Goal: Communication & Community: Answer question/provide support

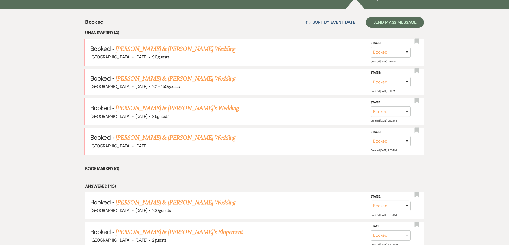
scroll to position [211, 0]
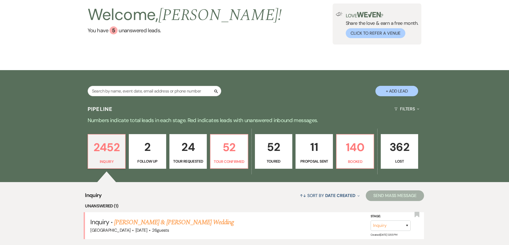
scroll to position [80, 0]
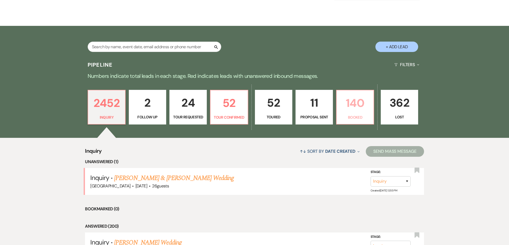
click at [353, 102] on p "140" at bounding box center [355, 103] width 30 height 18
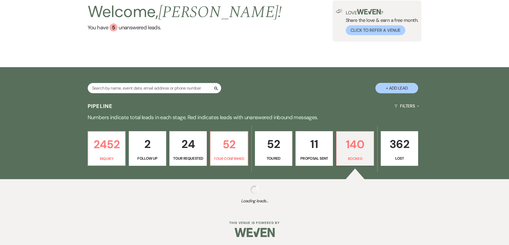
select select "7"
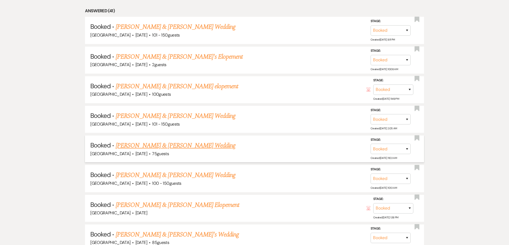
scroll to position [374, 0]
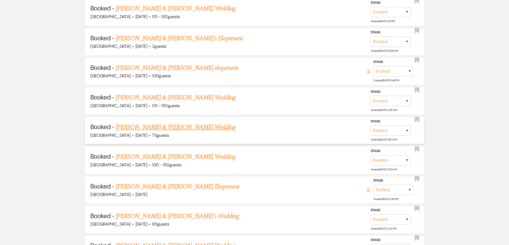
click at [170, 130] on link "[PERSON_NAME] & [PERSON_NAME] Wedding" at bounding box center [176, 128] width 120 height 10
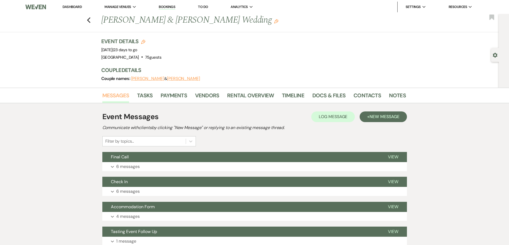
click at [120, 95] on link "Messages" at bounding box center [115, 97] width 27 height 12
click at [386, 116] on span "New Message" at bounding box center [384, 117] width 30 height 6
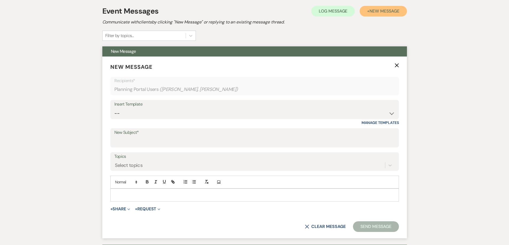
scroll to position [107, 0]
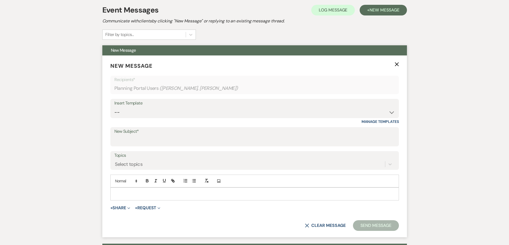
click at [145, 135] on label "New Subject*" at bounding box center [254, 132] width 280 height 8
click at [145, 136] on input "New Subject*" at bounding box center [254, 141] width 280 height 10
type input "Layout"
click at [123, 209] on button "+ Share Expand" at bounding box center [120, 208] width 20 height 4
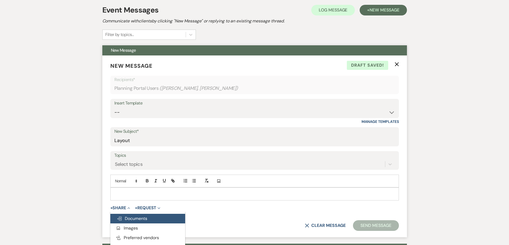
click at [128, 218] on span "Doc Upload Documents" at bounding box center [132, 219] width 30 height 6
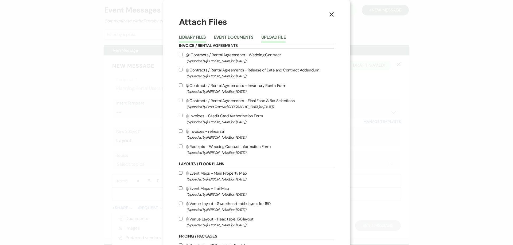
click at [269, 39] on button "Upload File" at bounding box center [273, 38] width 24 height 7
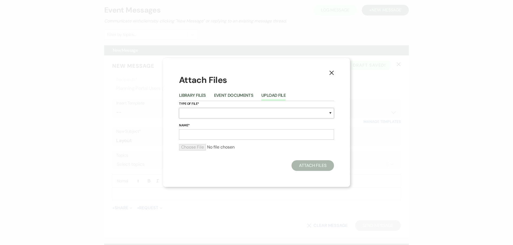
click at [235, 115] on select "Special Event Insurance Vendor Certificate of Insurance Contracts / Rental Agre…" at bounding box center [256, 113] width 155 height 10
select select "24"
click at [179, 108] on select "Special Event Insurance Vendor Certificate of Insurance Contracts / Rental Agre…" at bounding box center [256, 113] width 155 height 10
click at [218, 138] on input "Name*" at bounding box center [256, 135] width 155 height 10
click at [253, 176] on div "X Attach Files Library Files Event Documents Upload File Type of File* Special …" at bounding box center [256, 122] width 187 height 129
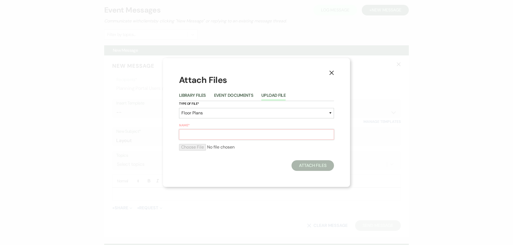
click at [199, 131] on input "Name*" at bounding box center [256, 135] width 155 height 10
type input "Layout"
click at [198, 178] on div "X Attach Files Library Files Event Documents Upload File Type of File* Special …" at bounding box center [256, 122] width 187 height 129
click at [199, 146] on input "file" at bounding box center [256, 147] width 155 height 6
type input "C:\fakepath\Emala & Lindquist Wedding Layout.pdf"
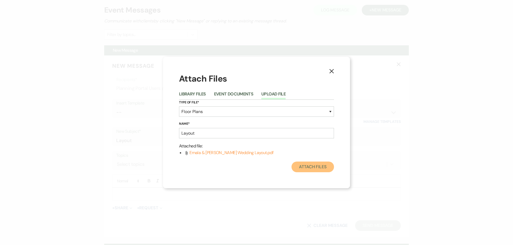
click at [319, 171] on button "Attach Files" at bounding box center [312, 167] width 42 height 11
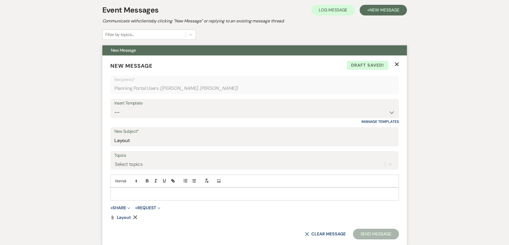
click at [131, 192] on p at bounding box center [255, 194] width 280 height 6
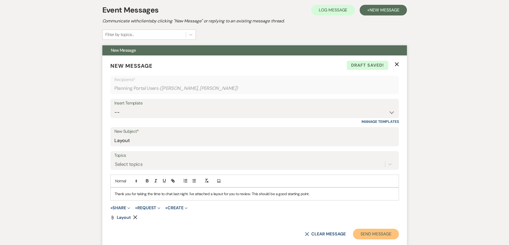
click at [376, 236] on button "Send Message" at bounding box center [376, 234] width 46 height 11
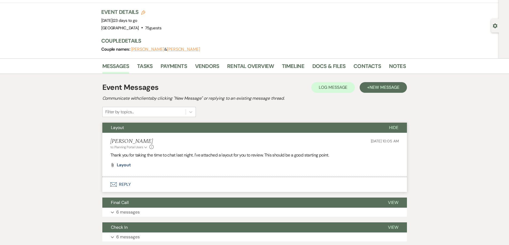
scroll to position [27, 0]
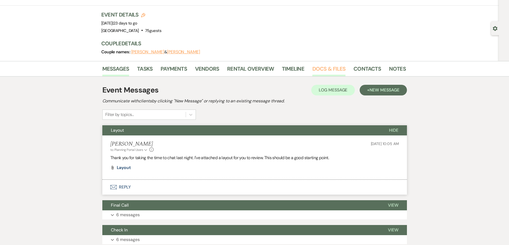
click at [325, 73] on link "Docs & Files" at bounding box center [328, 71] width 33 height 12
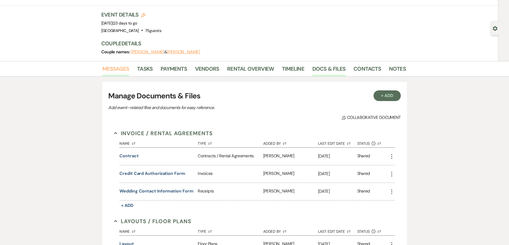
click at [125, 73] on link "Messages" at bounding box center [115, 71] width 27 height 12
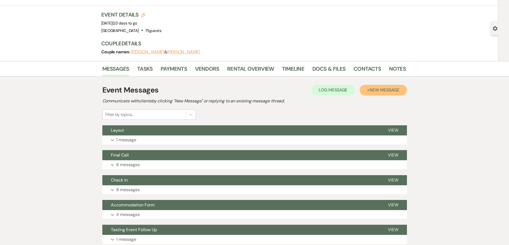
click at [373, 94] on button "+ New Message" at bounding box center [382, 90] width 47 height 11
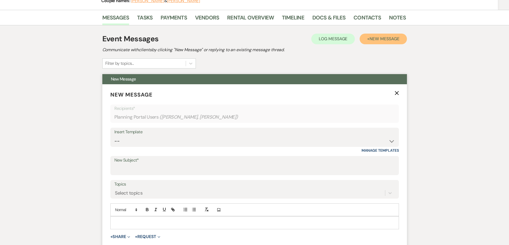
scroll to position [80, 0]
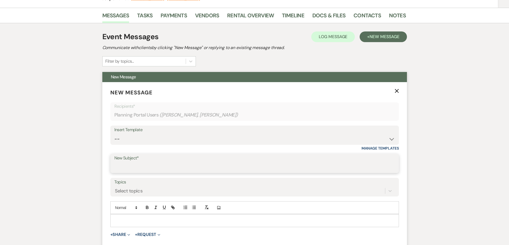
click at [143, 169] on input "New Subject*" at bounding box center [254, 167] width 280 height 10
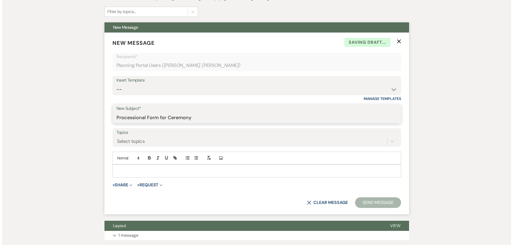
scroll to position [134, 0]
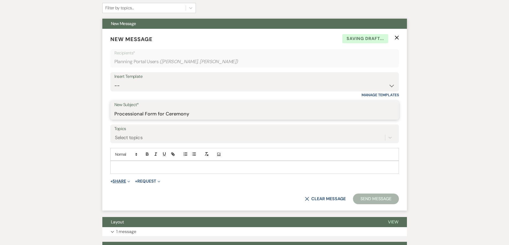
type input "Processional Form for Ceremony"
click at [129, 182] on icon "Expand" at bounding box center [128, 182] width 3 height 3
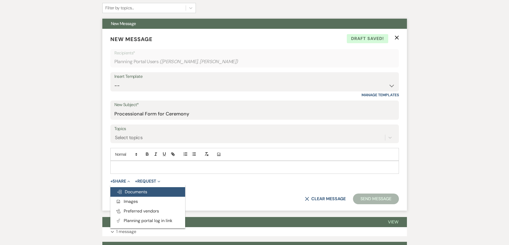
click at [130, 190] on span "Doc Upload Documents" at bounding box center [132, 192] width 30 height 6
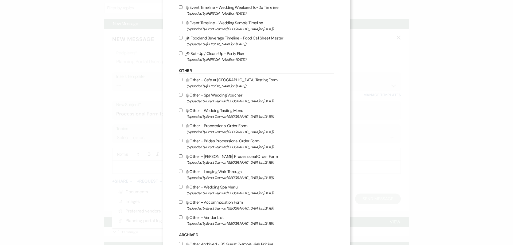
scroll to position [507, 0]
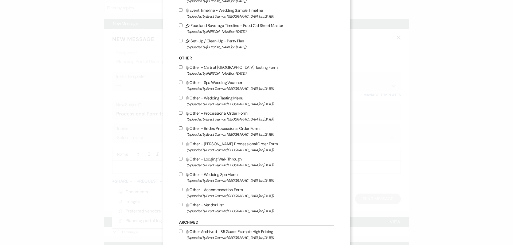
click at [179, 114] on input "Attach File Other - Processional Order Form (Uploaded by Event Team at Oak Lodg…" at bounding box center [180, 112] width 3 height 3
checkbox input "true"
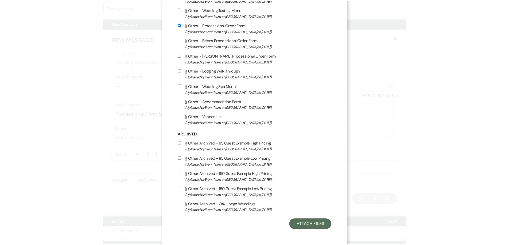
scroll to position [597, 0]
click at [319, 220] on button "Attach Files" at bounding box center [312, 224] width 42 height 11
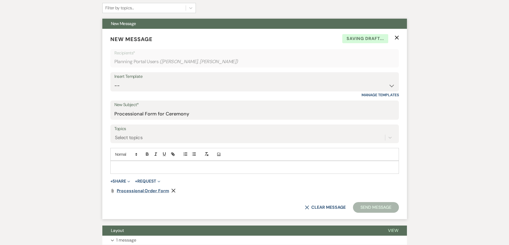
click at [145, 191] on span "Processional Order Form" at bounding box center [143, 191] width 52 height 6
click at [131, 166] on p at bounding box center [255, 168] width 280 height 6
click at [133, 167] on p "Please fill this form and return. Thanks" at bounding box center [255, 168] width 280 height 6
click at [361, 205] on button "Send Message" at bounding box center [376, 207] width 46 height 11
